Goal: Find specific page/section: Find specific page/section

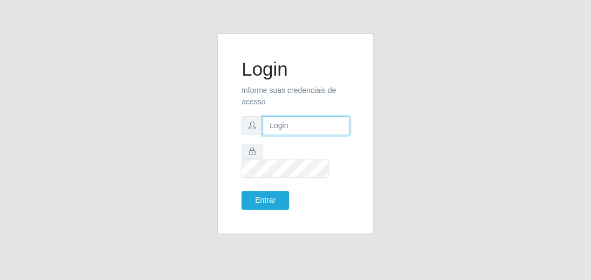
click at [282, 132] on input "text" at bounding box center [306, 125] width 87 height 19
type input "[EMAIL_ADDRESS][DOMAIN_NAME]"
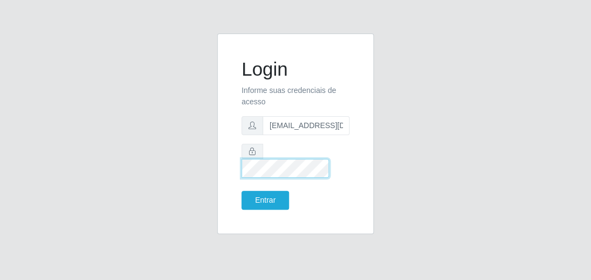
click at [241, 191] on button "Entrar" at bounding box center [265, 200] width 48 height 19
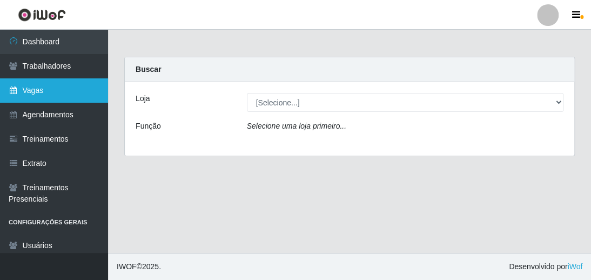
click at [66, 96] on link "Vagas" at bounding box center [54, 90] width 108 height 24
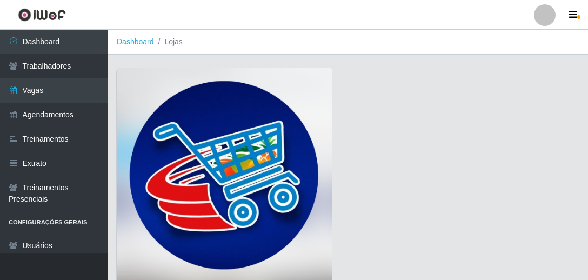
click at [233, 156] on img at bounding box center [224, 177] width 215 height 218
